Goal: Find specific page/section: Find specific page/section

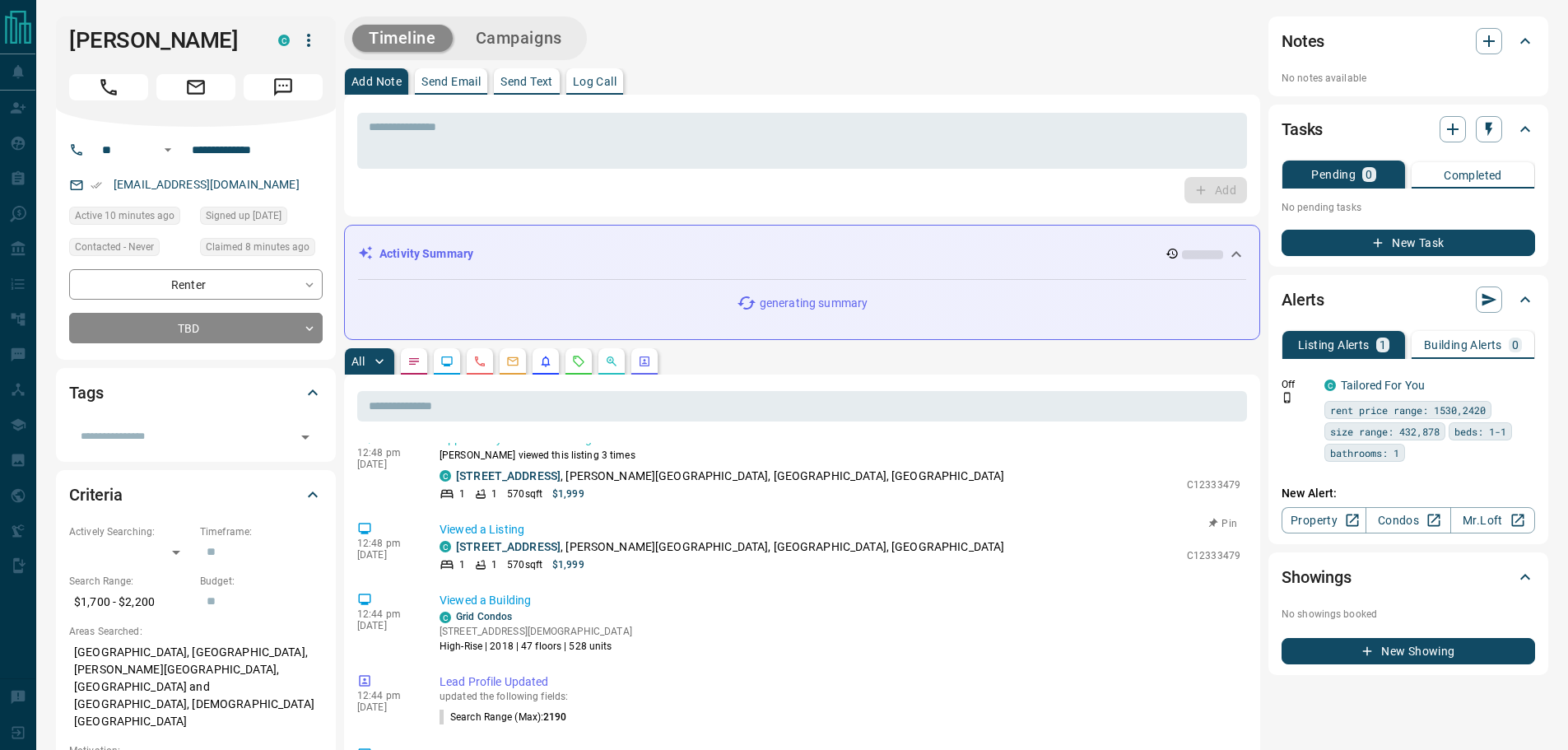
scroll to position [329, 0]
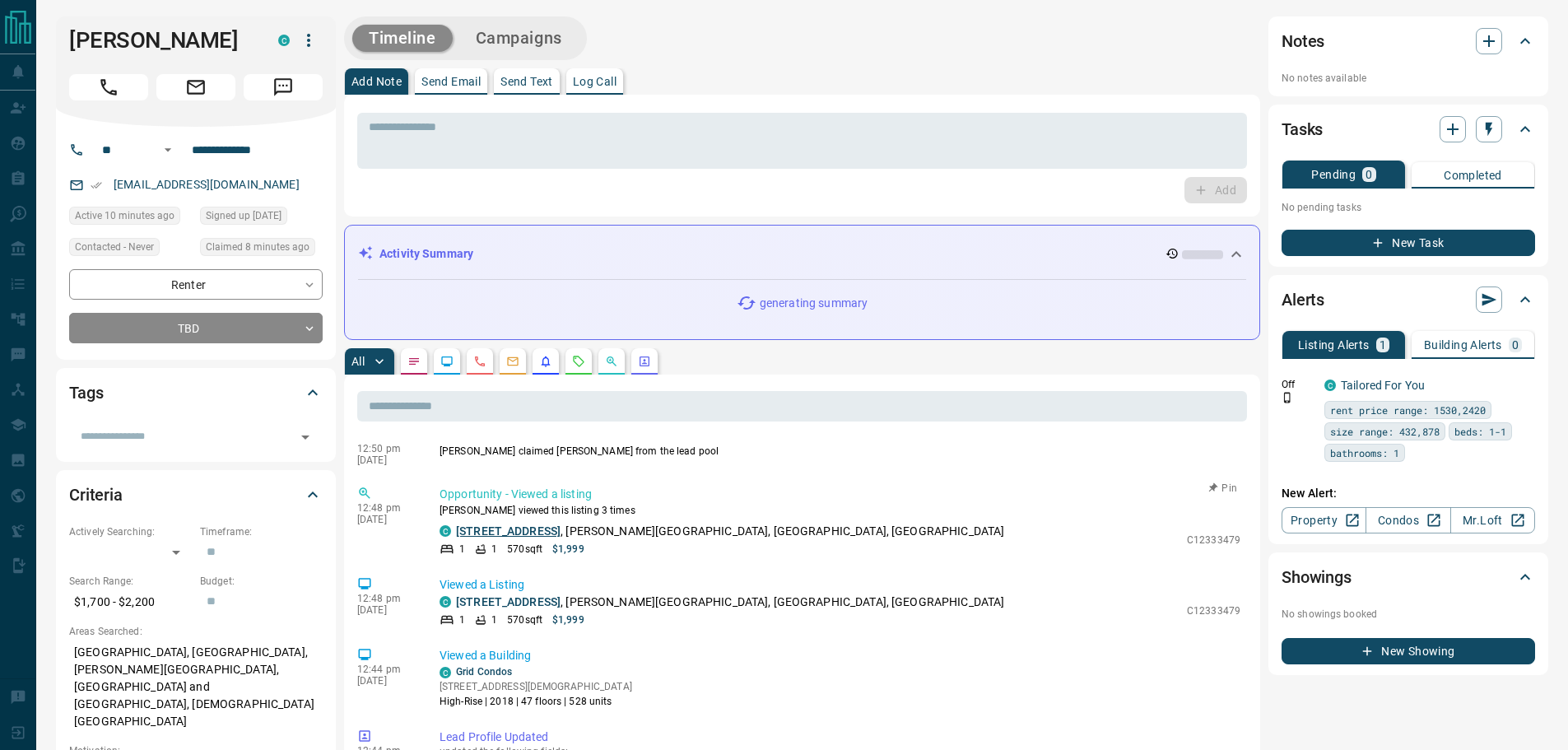
click at [524, 530] on link "[STREET_ADDRESS]" at bounding box center [508, 530] width 105 height 13
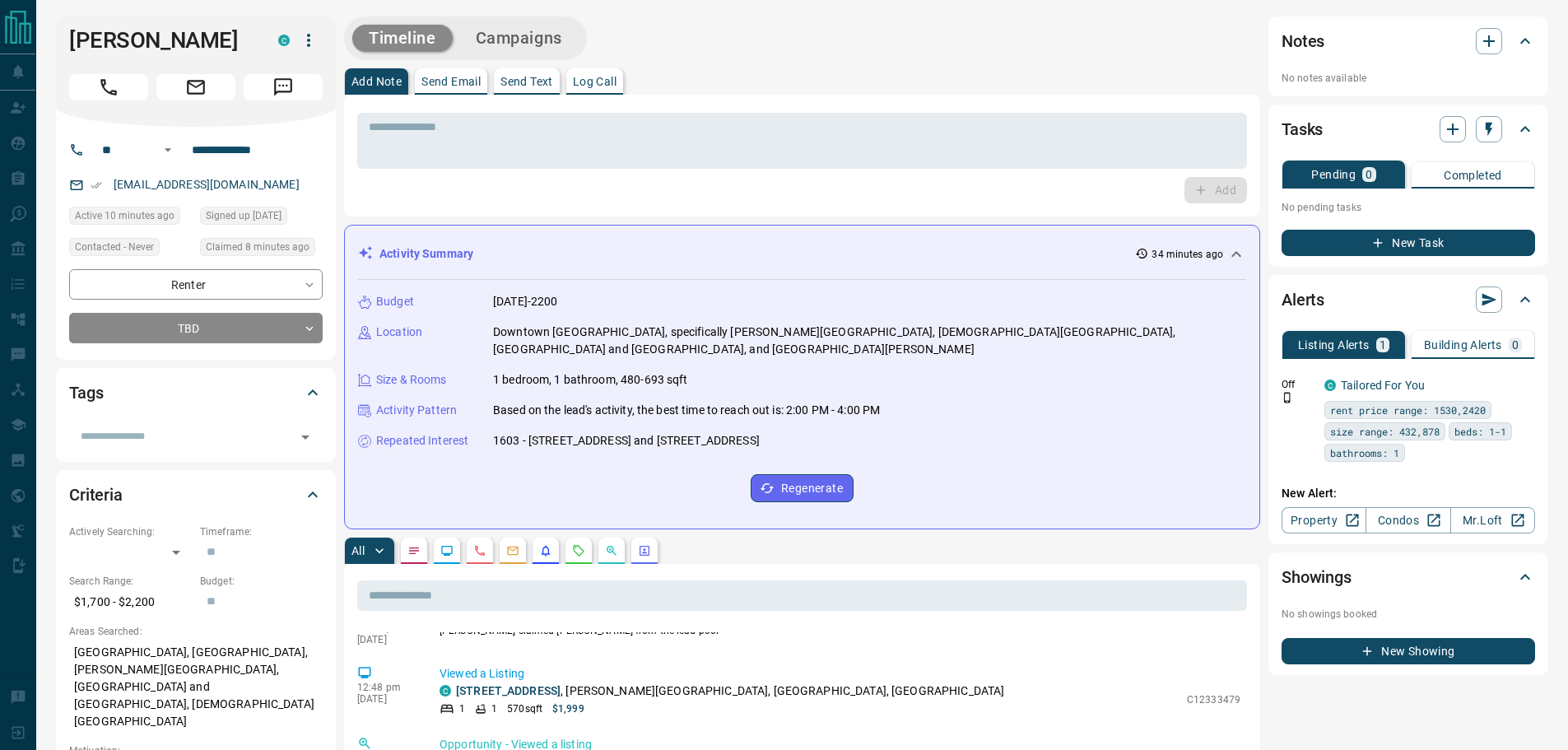
scroll to position [772, 0]
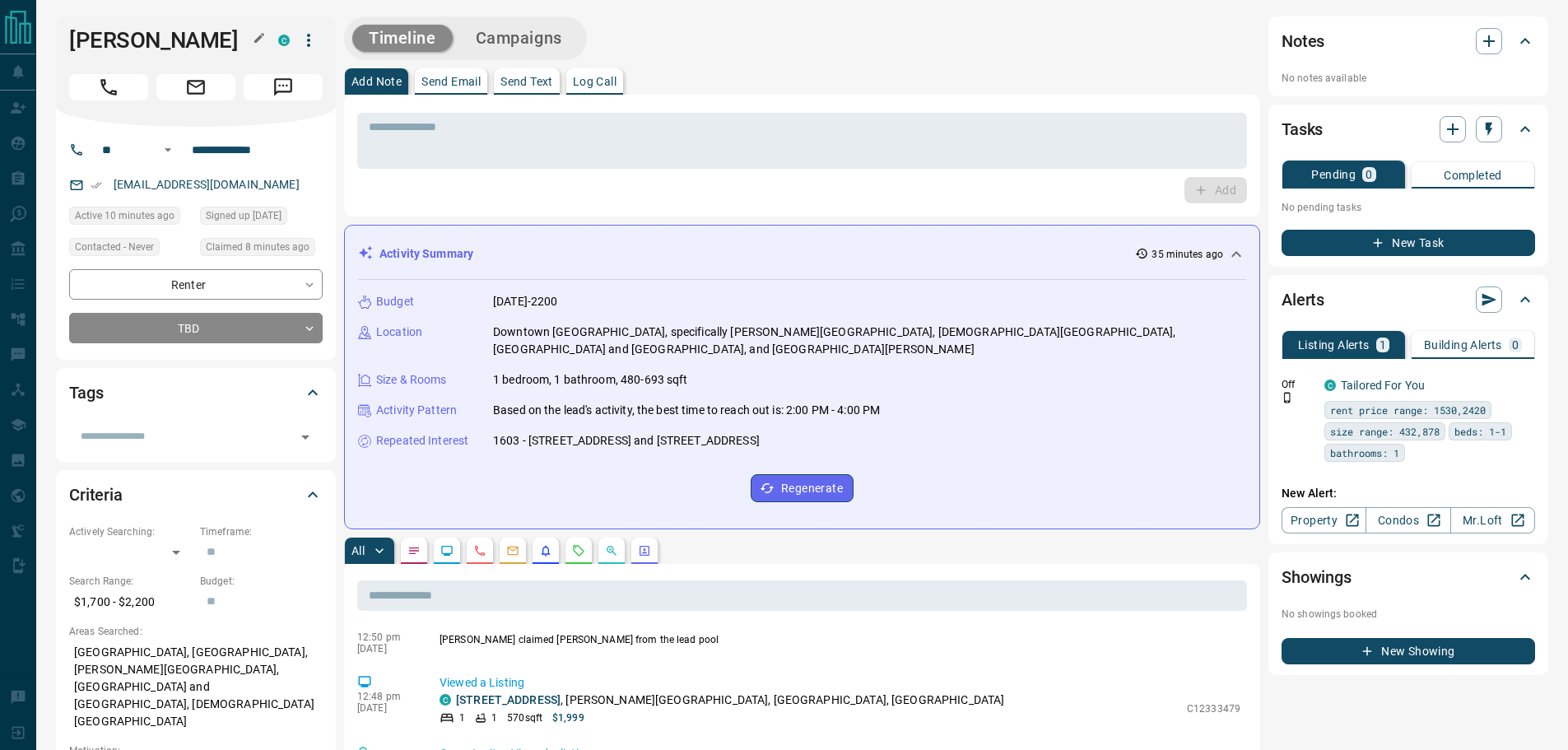
drag, startPoint x: 178, startPoint y: 39, endPoint x: 135, endPoint y: 32, distance: 43.6
click at [71, 46] on h1 "[PERSON_NAME]" at bounding box center [162, 40] width 185 height 26
click at [682, 52] on div "Timeline Campaigns" at bounding box center [802, 39] width 916 height 44
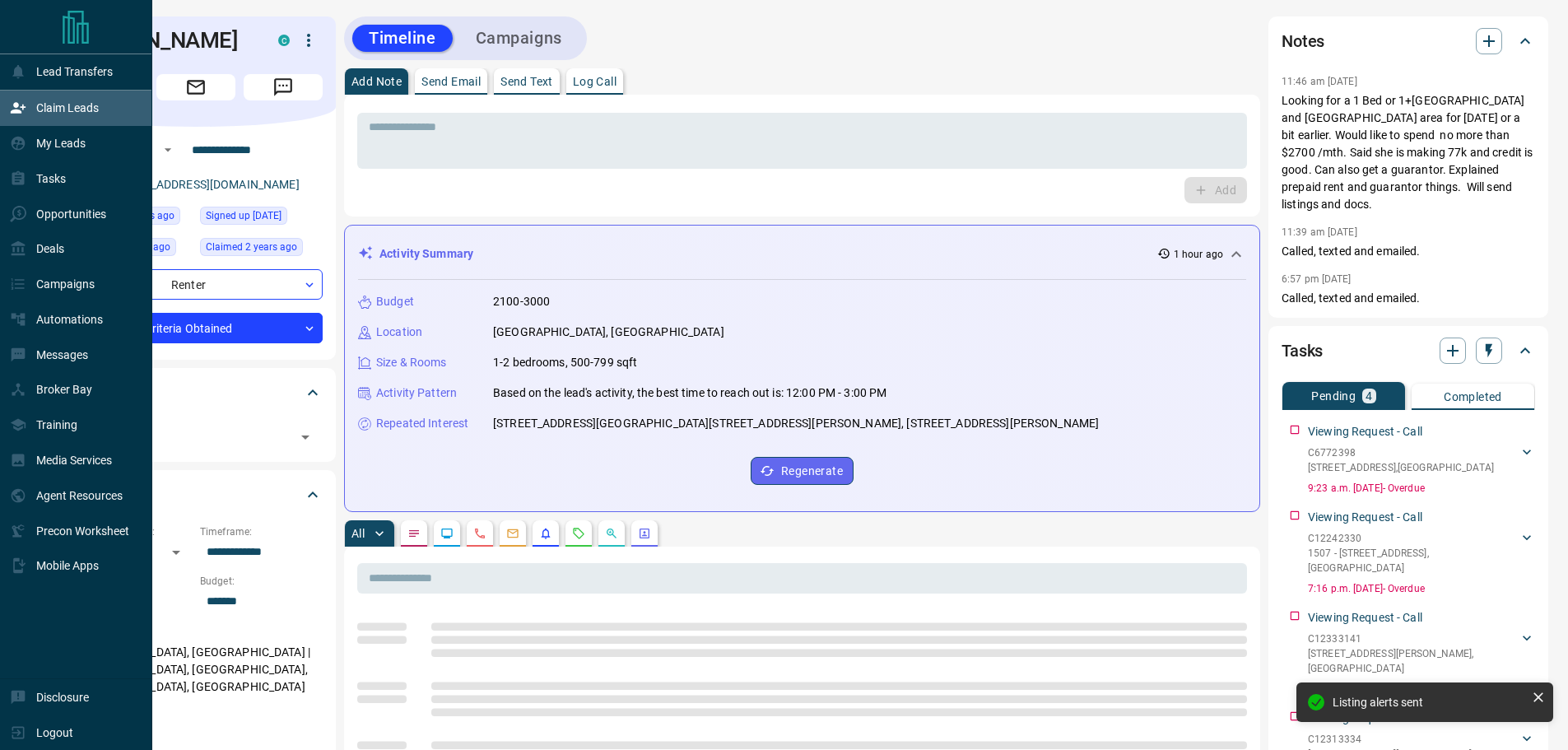
click at [58, 114] on p "Claim Leads" at bounding box center [67, 107] width 62 height 13
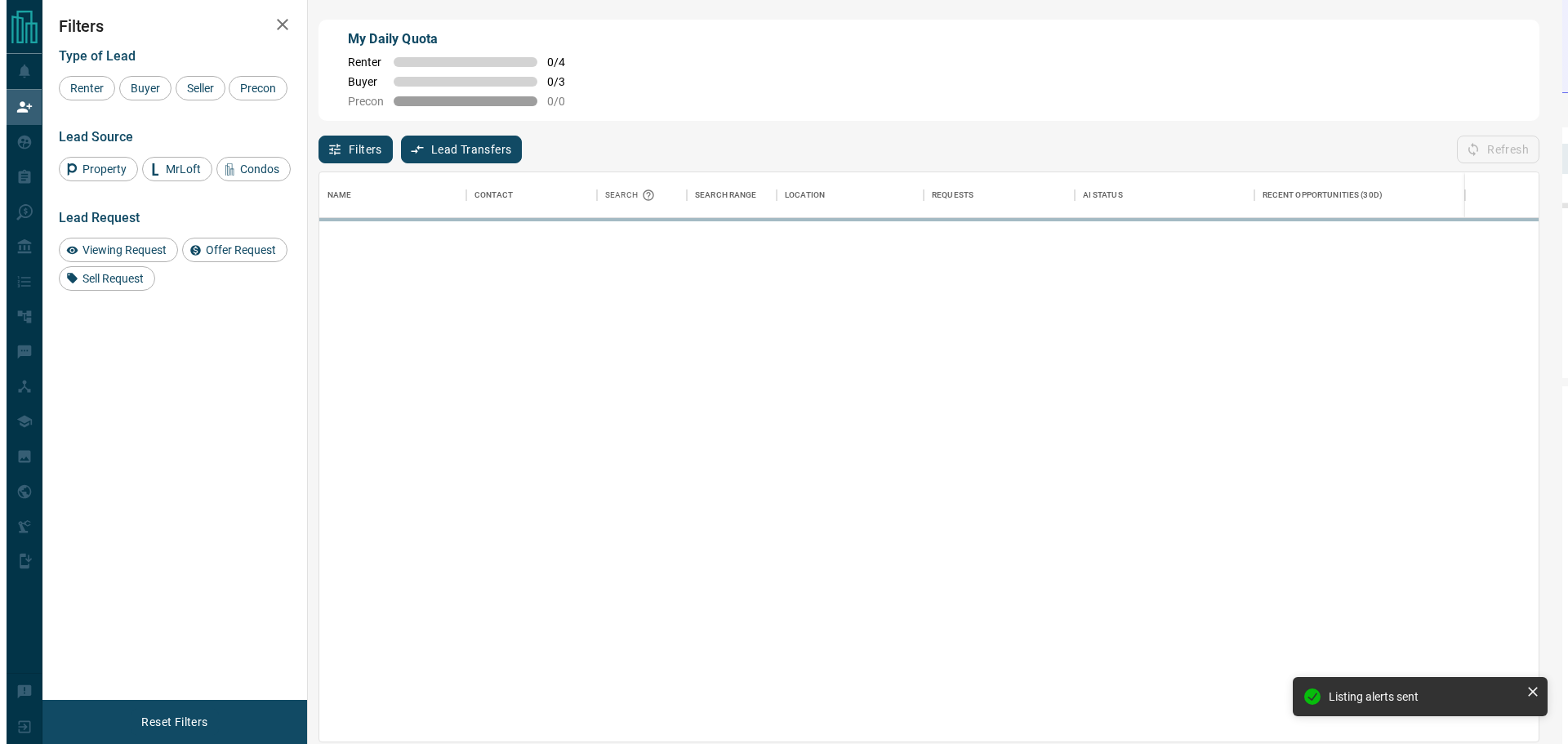
scroll to position [556, 1208]
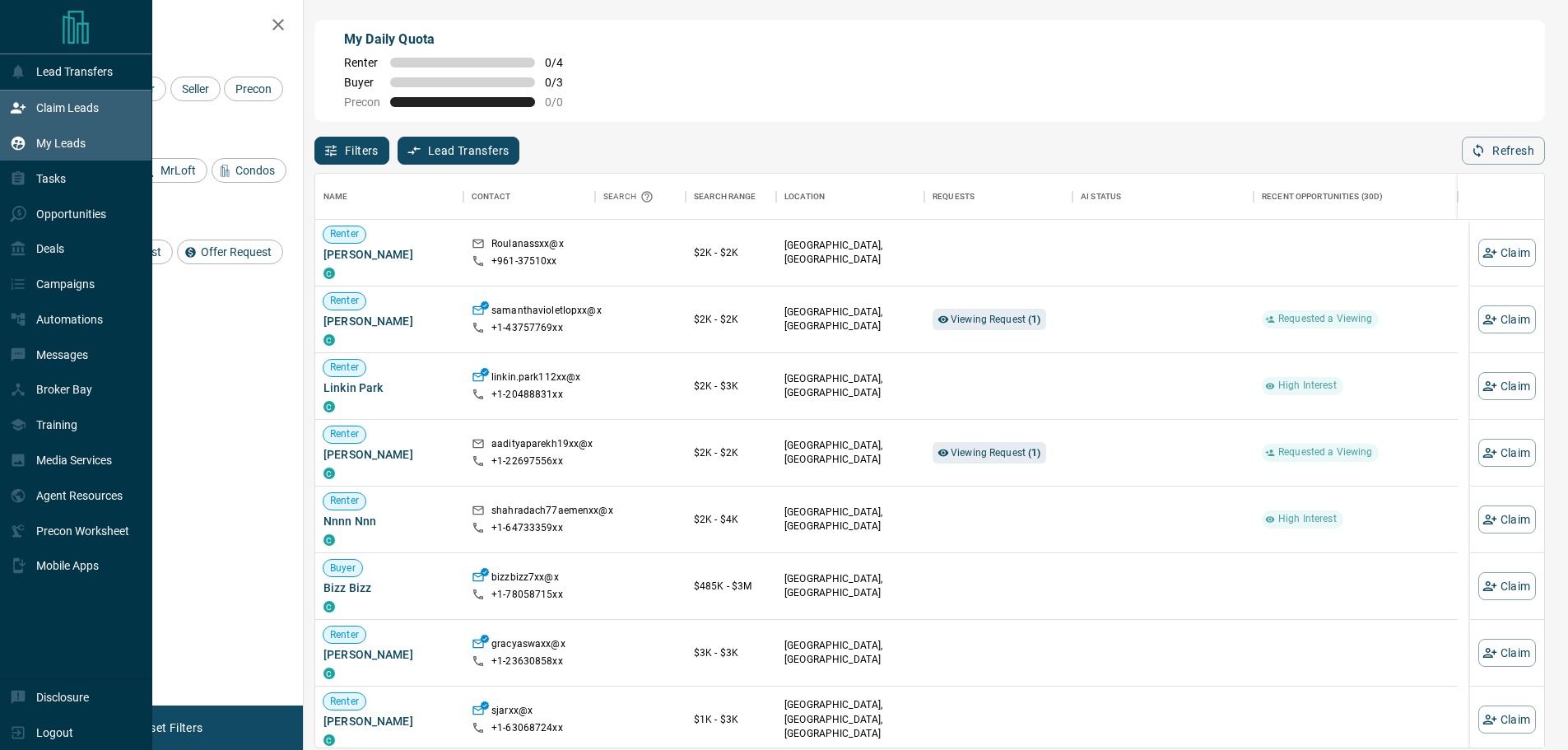
click at [81, 149] on p "My Leads" at bounding box center [61, 142] width 49 height 13
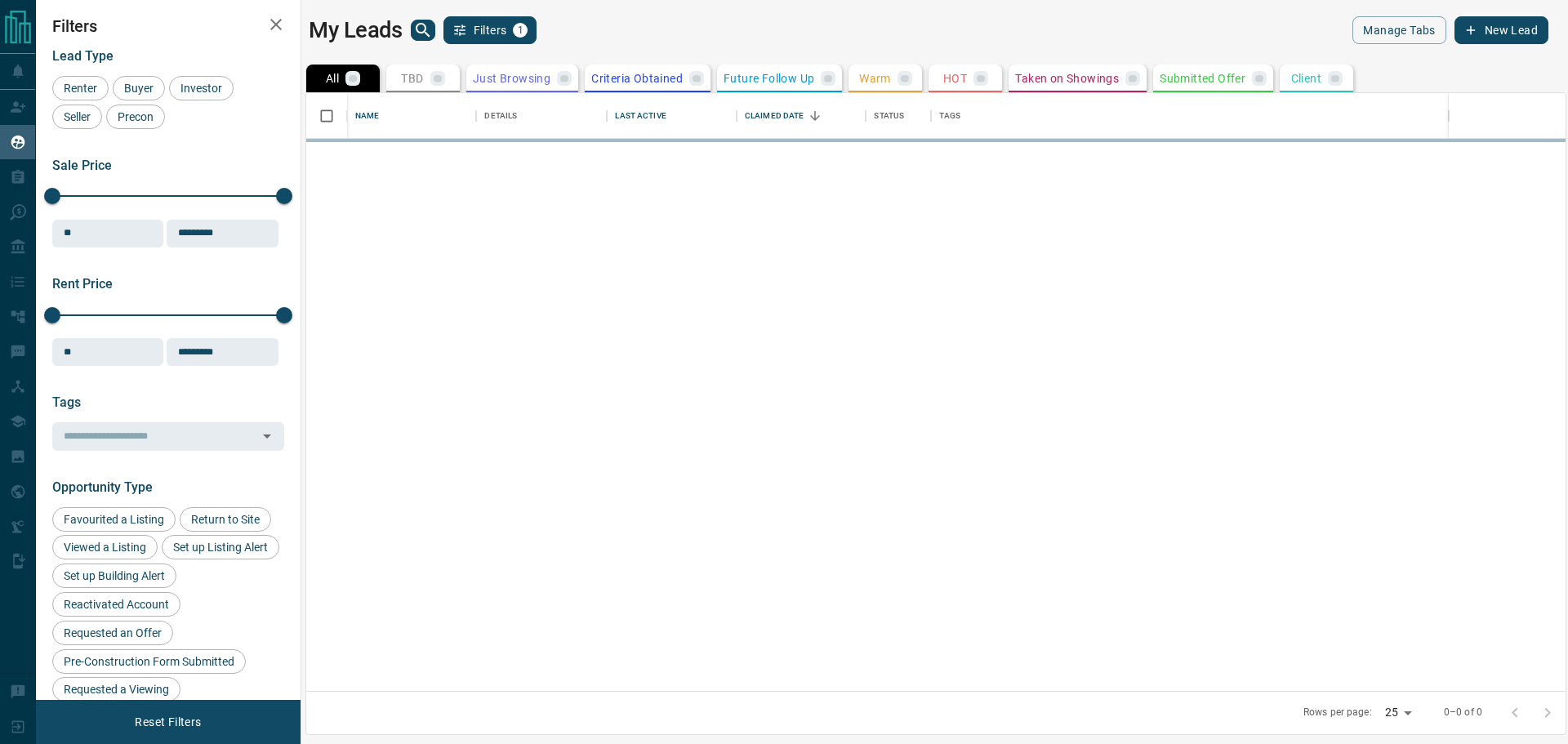
scroll to position [585, 1248]
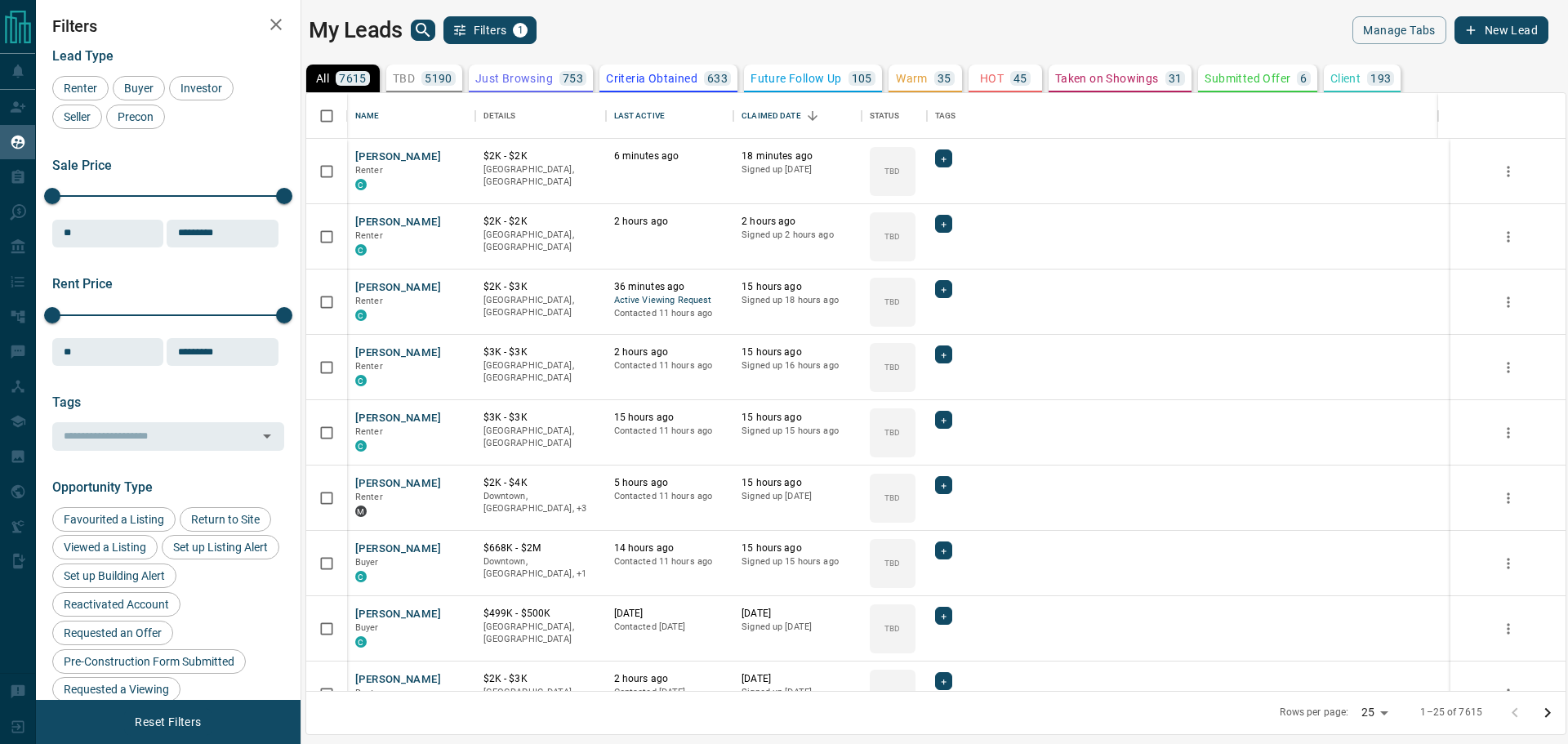
click at [423, 30] on icon "search button" at bounding box center [423, 30] width 19 height 19
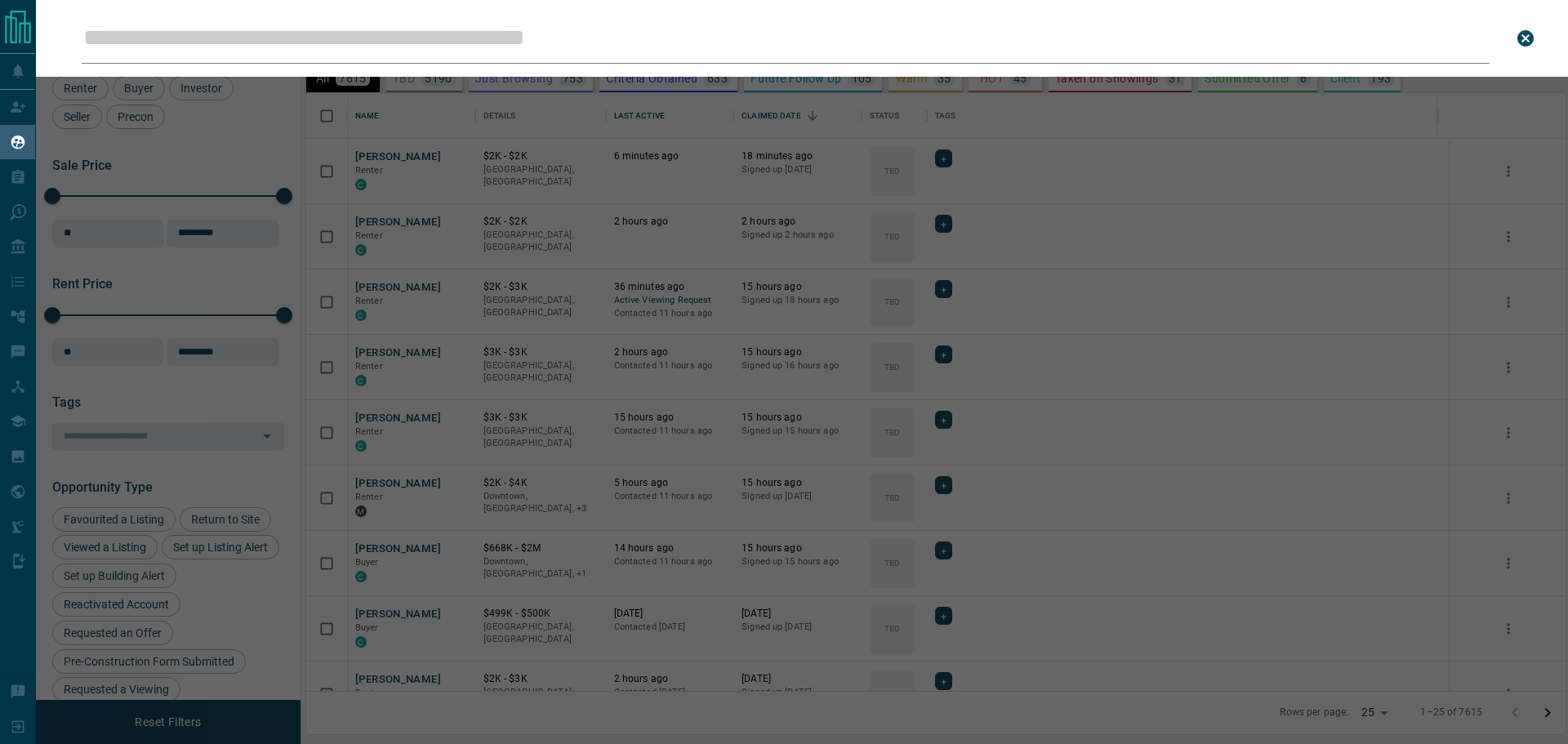
type input "**********"
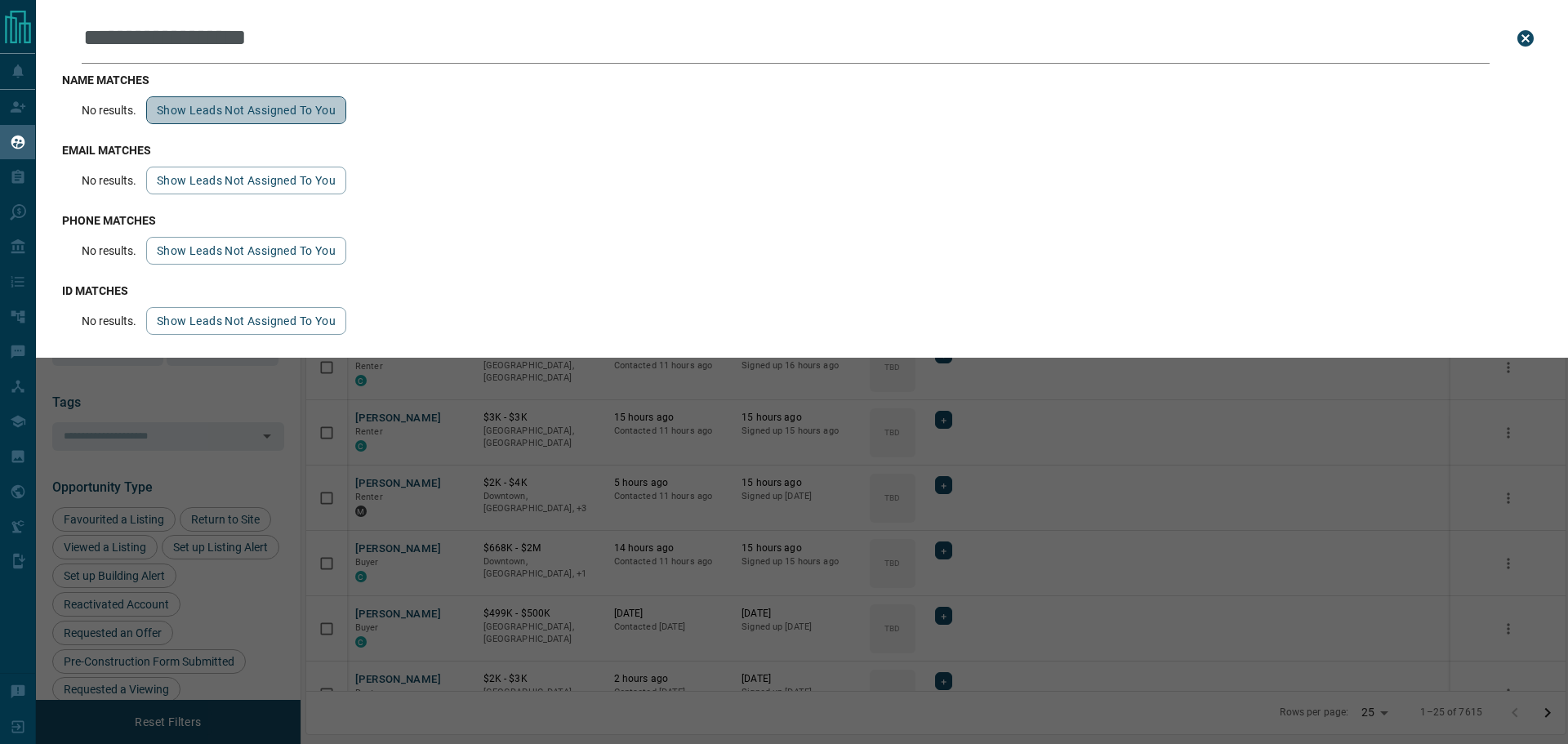
click at [268, 109] on button "Show leads not assigned to you" at bounding box center [246, 110] width 200 height 28
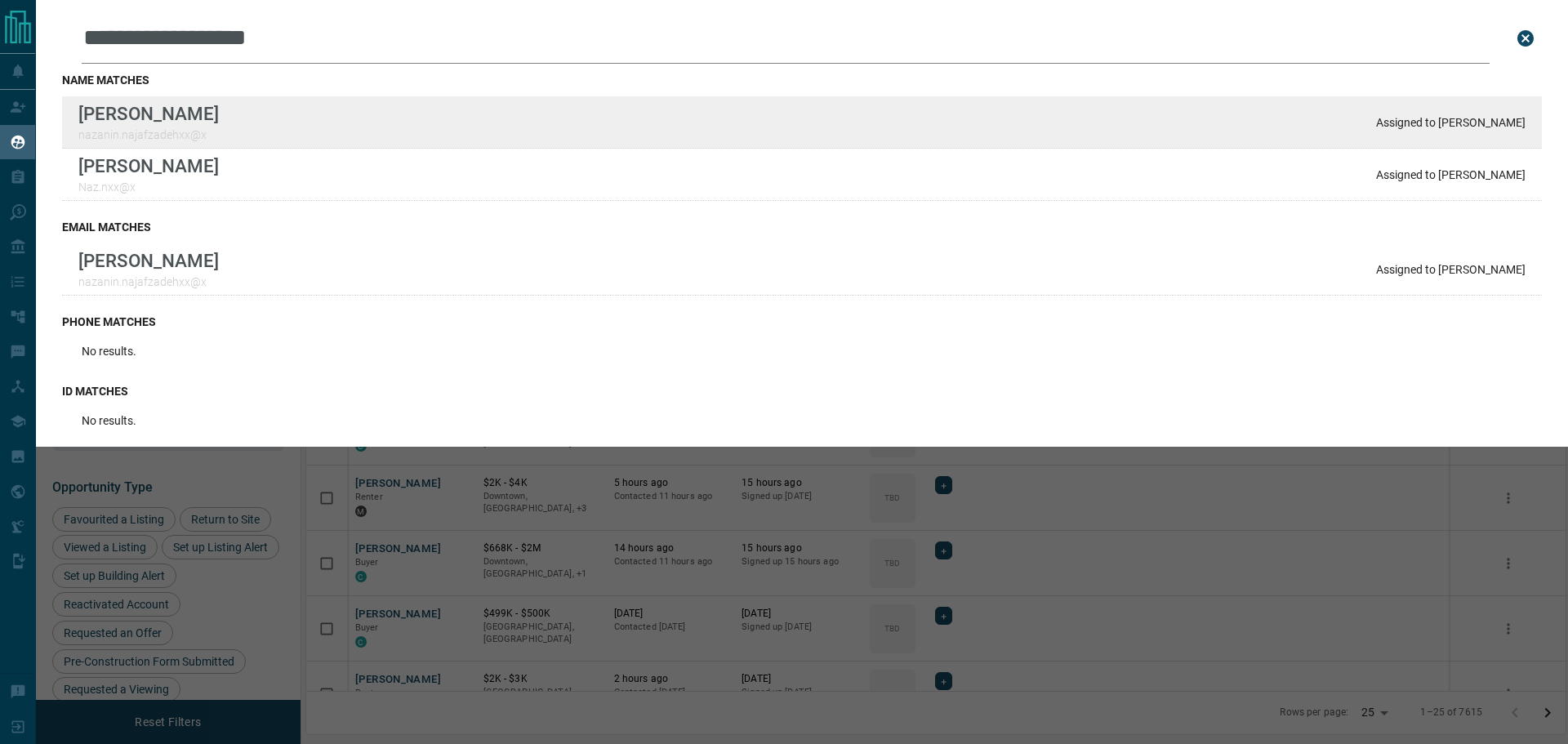
click at [592, 142] on div "Nazanin Najafzadeh nazanin.najafzadehxx@x Assigned to Kevin Shapiro" at bounding box center [802, 122] width 1480 height 52
drag, startPoint x: 1446, startPoint y: 123, endPoint x: 1515, endPoint y: 131, distance: 69.5
click at [1515, 131] on div "Nazanin Najafzadeh nazanin.najafzadehxx@x Assigned to Kevin Shapiro" at bounding box center [802, 122] width 1480 height 52
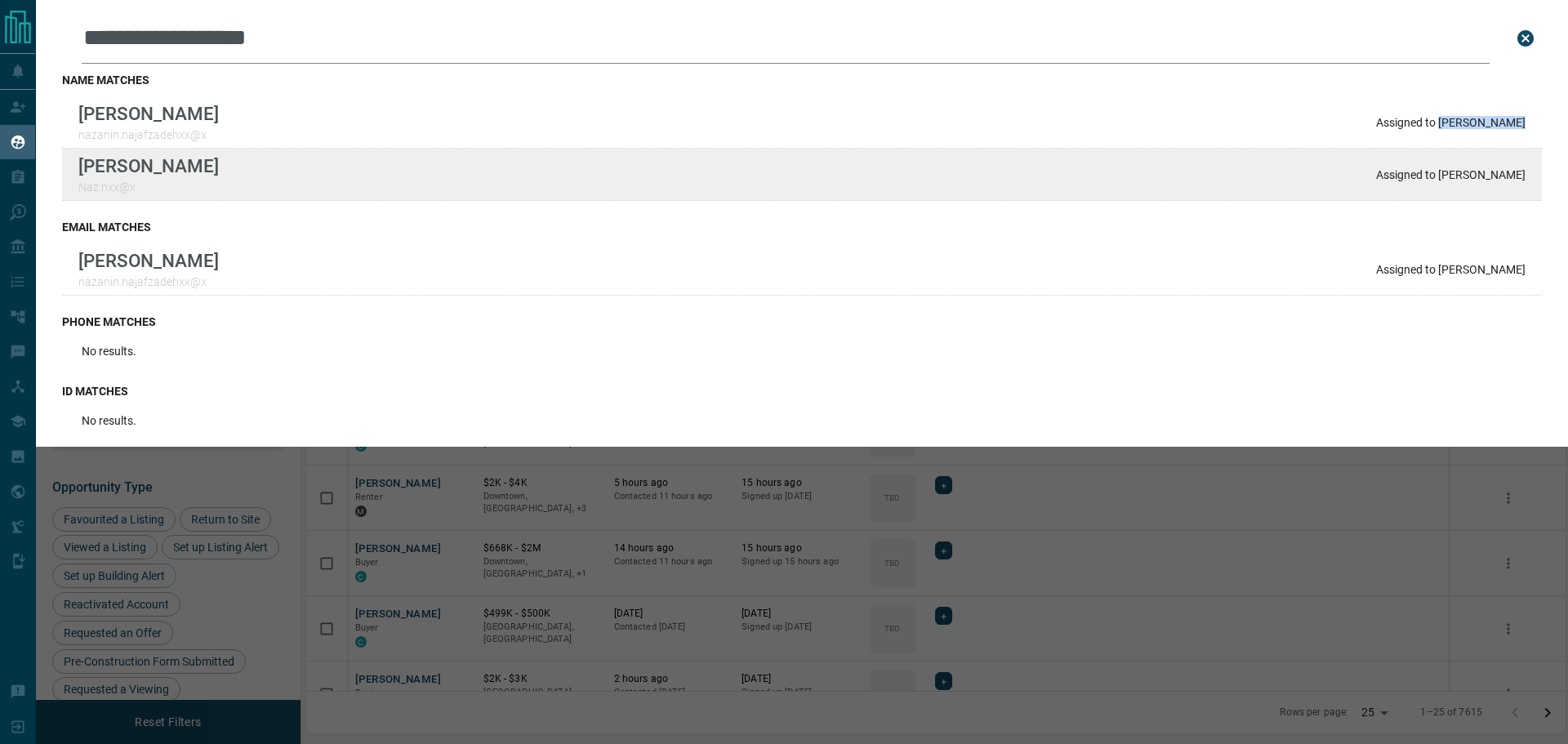
copy p "Kevin Shapiro"
